Goal: Information Seeking & Learning: Learn about a topic

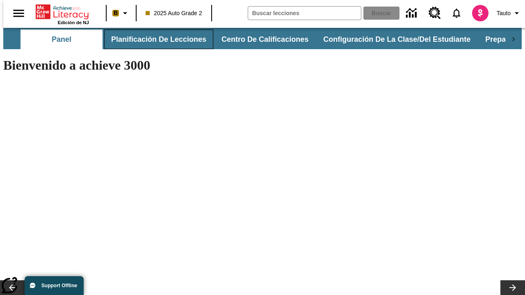
click at [154, 39] on button "Planificación de lecciones" at bounding box center [158, 40] width 109 height 20
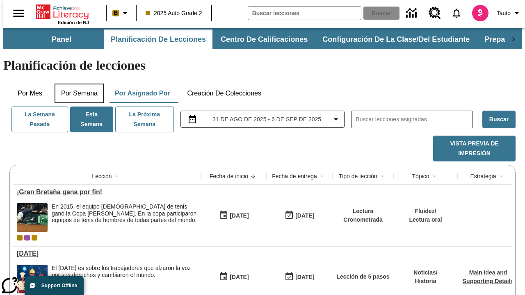
click at [77, 84] on button "Por semana" at bounding box center [80, 94] width 50 height 20
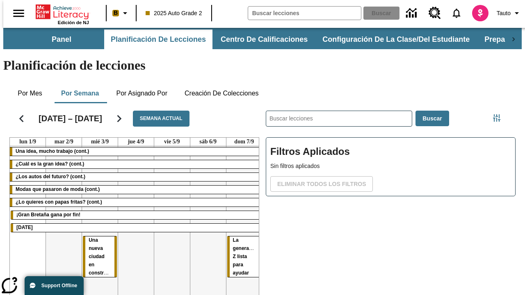
click at [241, 204] on tr "Una idea, mucho trabajo (cont.) ¿Cuál es la gran idea? (cont.) ¿Los autos del f…" at bounding box center [136, 234] width 252 height 177
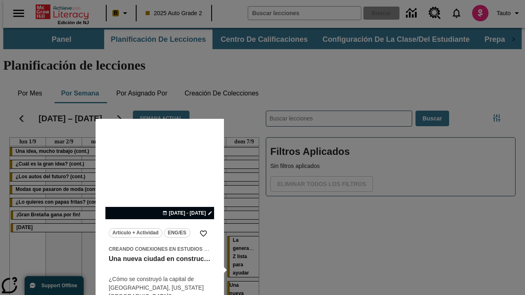
scroll to position [8, 0]
